Goal: Information Seeking & Learning: Learn about a topic

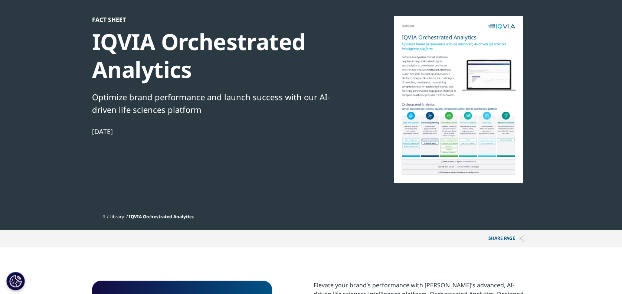
scroll to position [49, 0]
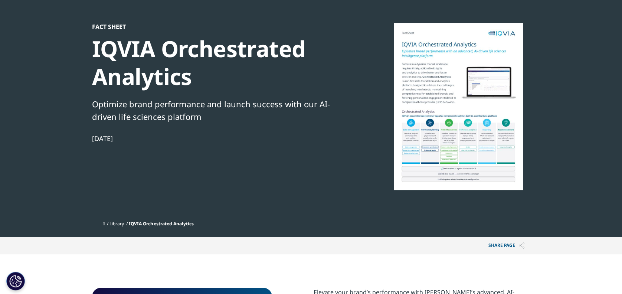
click at [461, 110] on div at bounding box center [458, 106] width 143 height 167
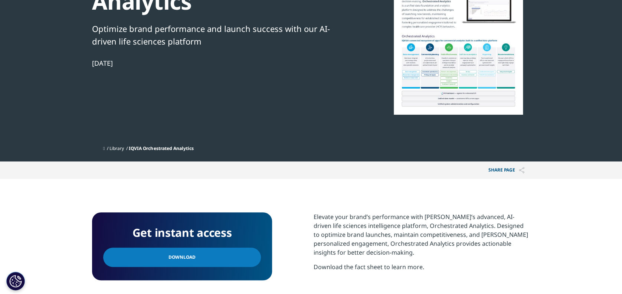
scroll to position [198, 0]
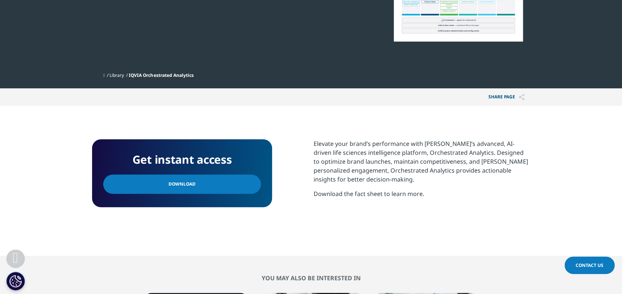
click at [160, 183] on link "Download" at bounding box center [182, 183] width 158 height 19
click at [169, 75] on span "IQVIA Orchestrated Analytics" at bounding box center [161, 75] width 65 height 6
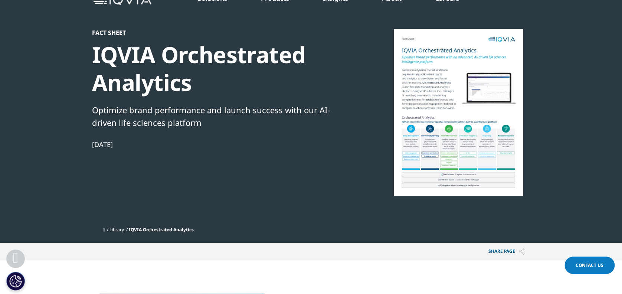
scroll to position [0, 0]
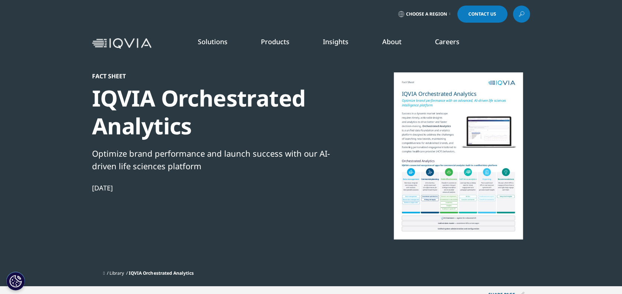
click at [200, 173] on link "Orchestrated Analytics" at bounding box center [200, 175] width 112 height 8
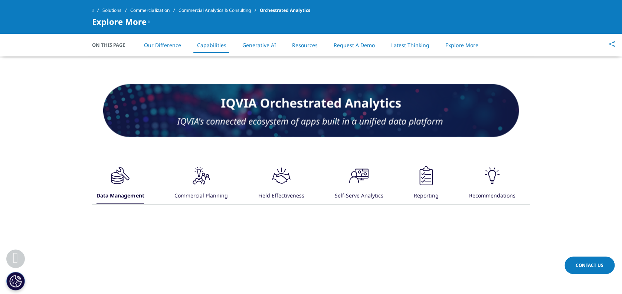
scroll to position [1039, 0]
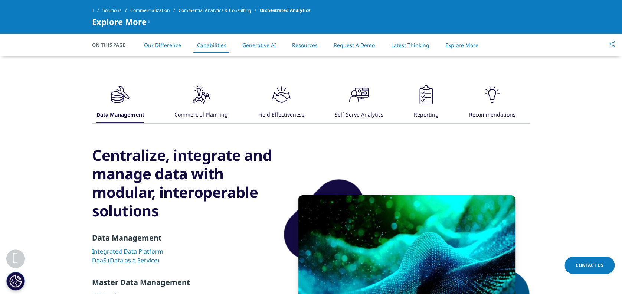
click at [275, 107] on div "Field Effectiveness" at bounding box center [281, 115] width 46 height 16
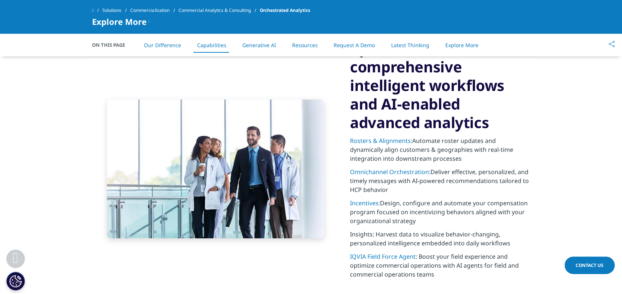
scroll to position [1187, 0]
